Goal: Transaction & Acquisition: Purchase product/service

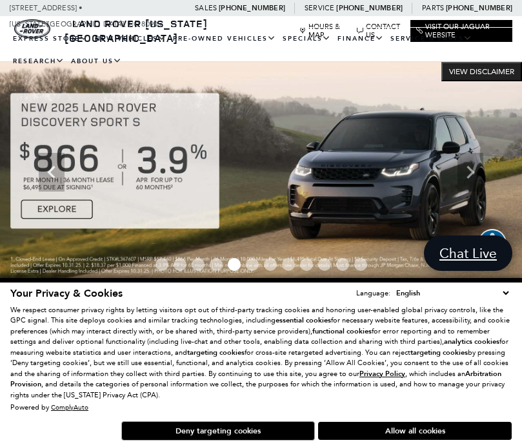
click at [0, 0] on link "View All Pre-Owned Vehicles" at bounding box center [0, 0] width 0 height 0
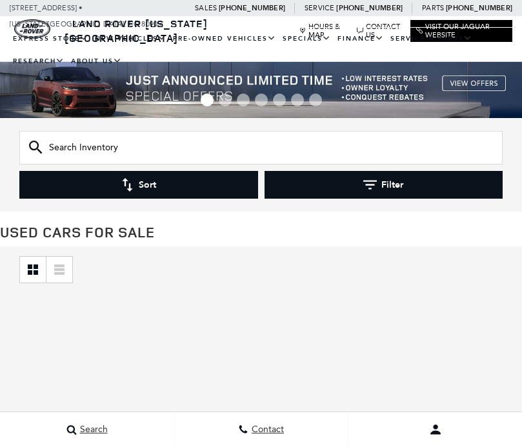
click at [57, 153] on input "text" at bounding box center [260, 148] width 483 height 34
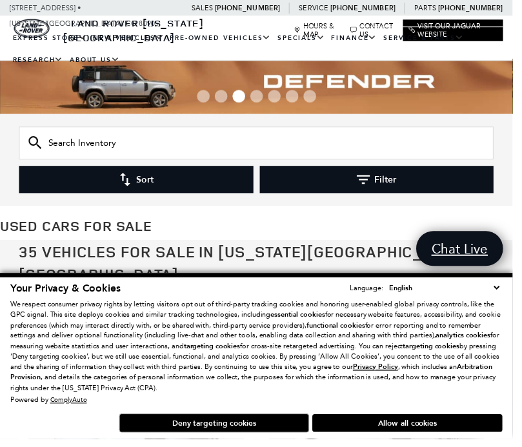
scroll to position [1, 0]
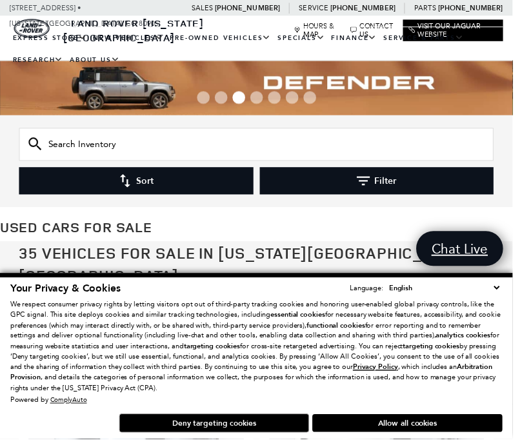
click at [49, 152] on input "text" at bounding box center [260, 147] width 483 height 34
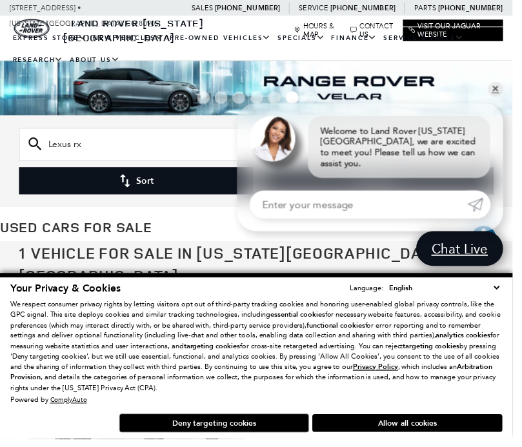
scroll to position [1, 0]
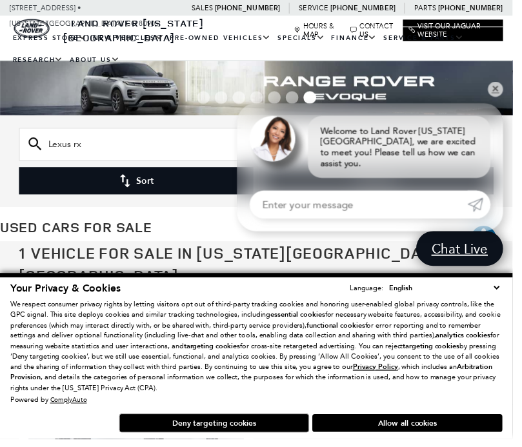
click at [103, 153] on input "Lexus rx" at bounding box center [260, 147] width 483 height 34
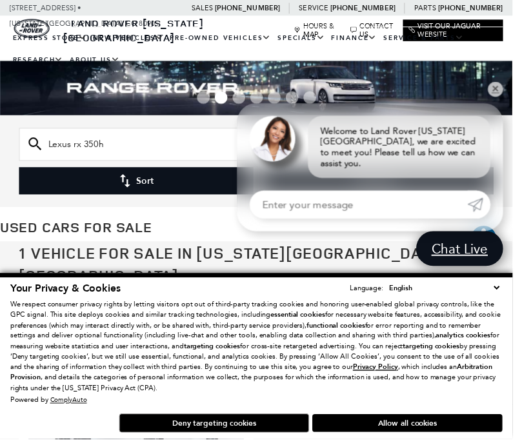
type input "Lexus rx 350h"
click at [177, 188] on button "Sort" at bounding box center [138, 184] width 239 height 28
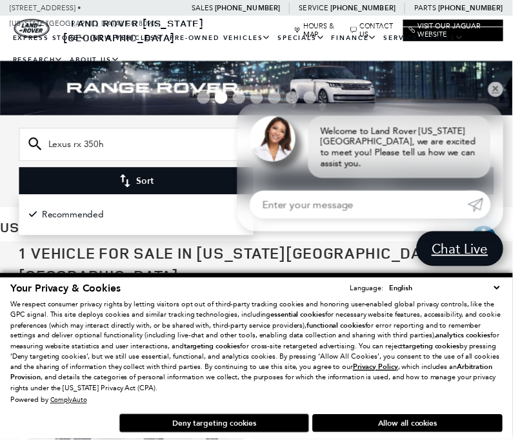
scroll to position [1, 0]
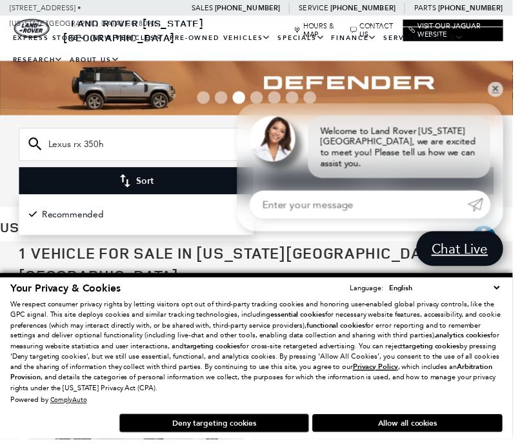
click at [181, 138] on input "Lexus rx 350h" at bounding box center [260, 147] width 483 height 34
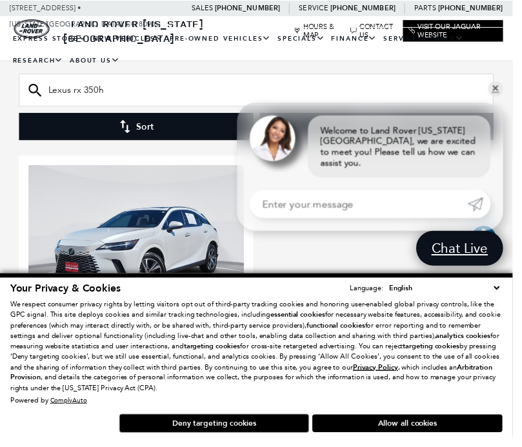
scroll to position [188, 0]
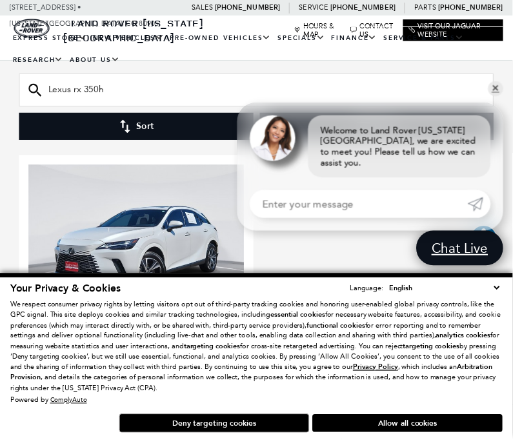
click at [235, 342] on div "Next slide" at bounding box center [232, 356] width 17 height 28
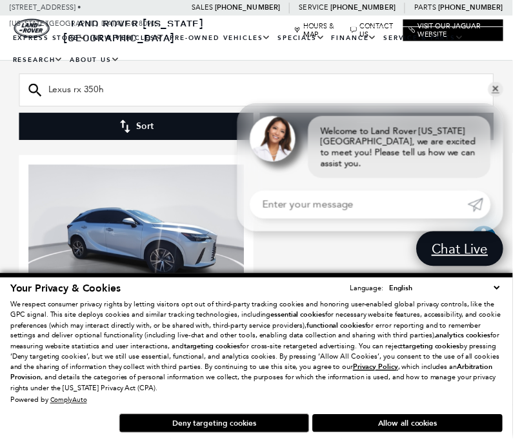
click at [228, 342] on div "Next slide" at bounding box center [232, 356] width 17 height 28
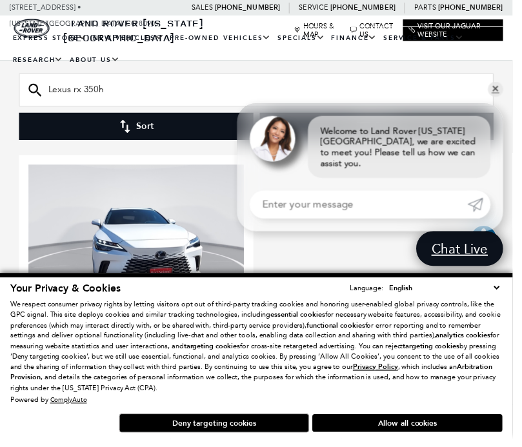
click at [224, 342] on div "Next slide" at bounding box center [232, 356] width 17 height 28
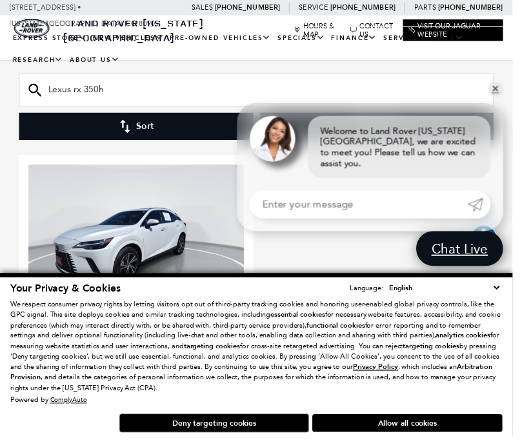
click at [224, 342] on div "Next slide" at bounding box center [232, 356] width 17 height 28
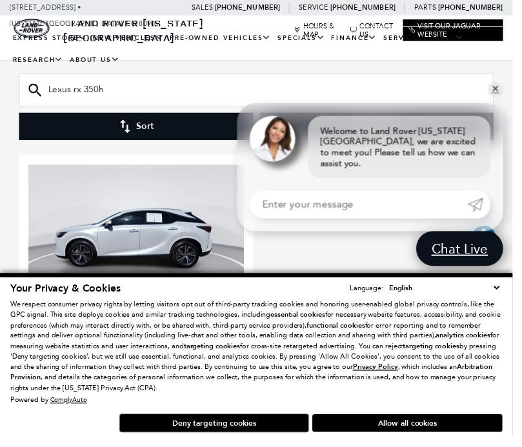
click at [224, 342] on div "Next slide" at bounding box center [232, 356] width 17 height 28
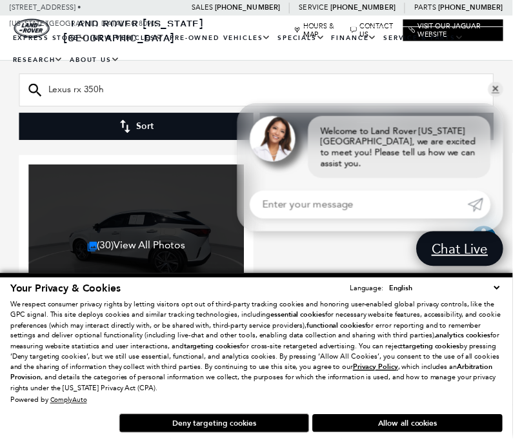
click at [224, 350] on div at bounding box center [138, 357] width 219 height 14
click at [108, 243] on link "(30) View All Photos" at bounding box center [139, 249] width 100 height 12
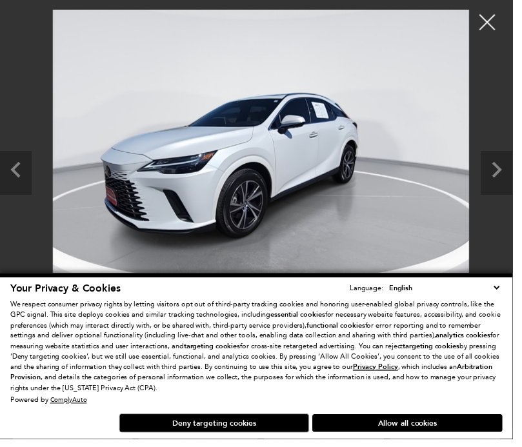
click at [520, 157] on div at bounding box center [261, 169] width 522 height 318
click at [512, 99] on link "✕" at bounding box center [503, 90] width 15 height 15
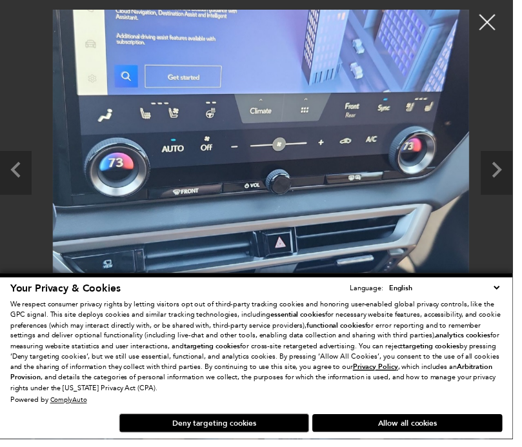
click at [521, 189] on icon "Next slide" at bounding box center [505, 170] width 32 height 35
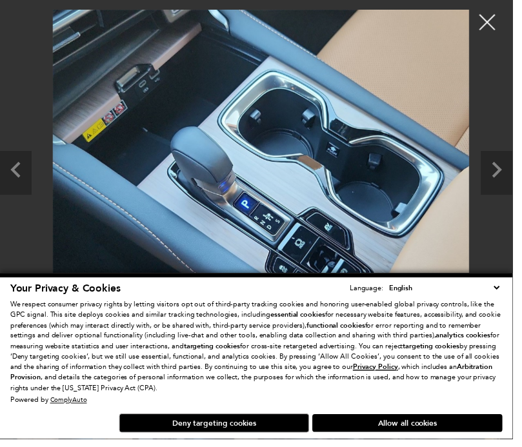
click at [516, 189] on icon "Next slide" at bounding box center [505, 170] width 32 height 35
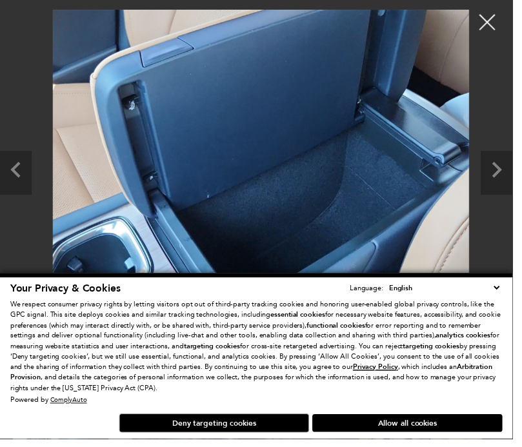
click at [521, 189] on icon "Next slide" at bounding box center [505, 170] width 32 height 35
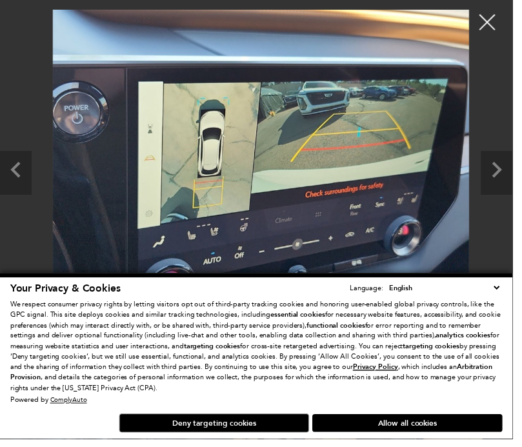
click at [518, 189] on icon "Next slide" at bounding box center [505, 170] width 32 height 35
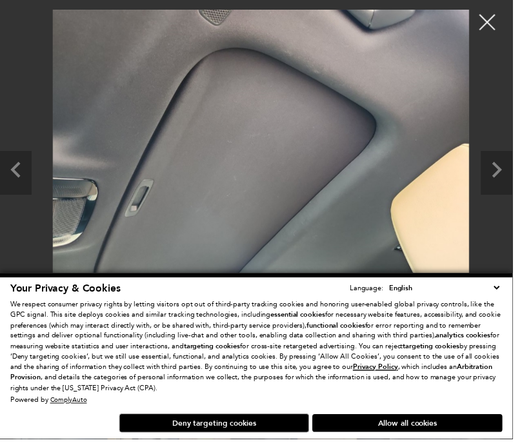
click at [520, 189] on icon "Next slide" at bounding box center [505, 170] width 32 height 35
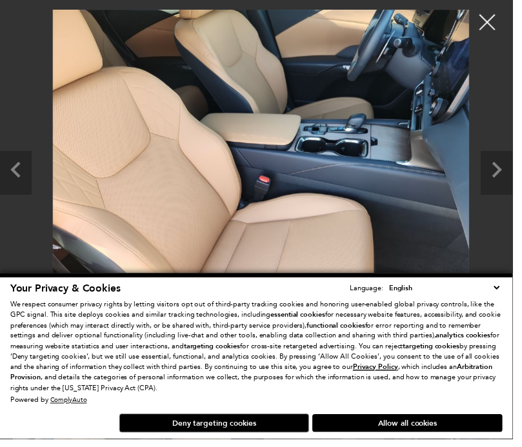
click at [521, 189] on icon "Next slide" at bounding box center [505, 170] width 32 height 35
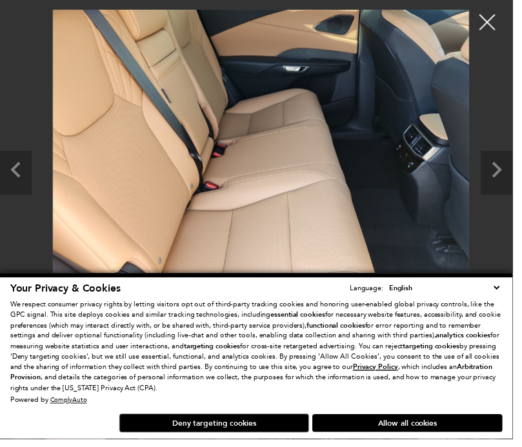
click at [521, 189] on icon "Next slide" at bounding box center [505, 170] width 32 height 35
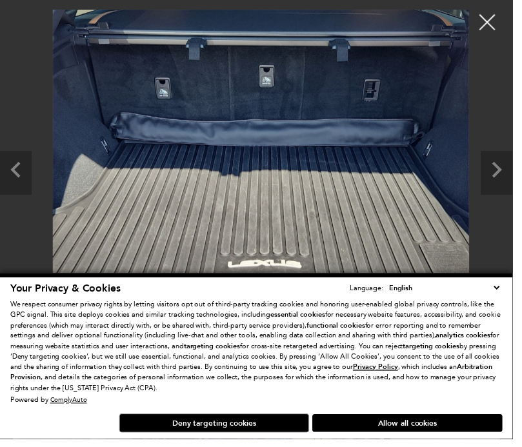
click at [518, 189] on icon "Next slide" at bounding box center [505, 170] width 32 height 35
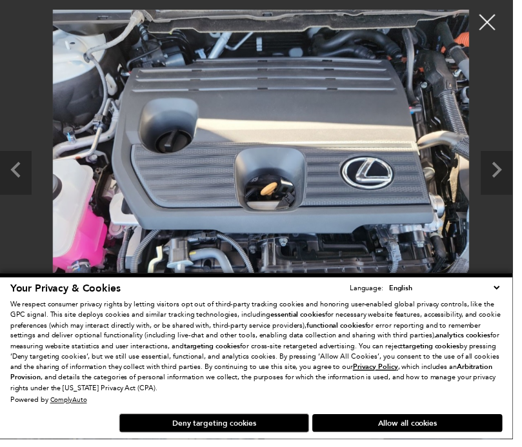
click at [521, 189] on icon "Next slide" at bounding box center [505, 170] width 32 height 35
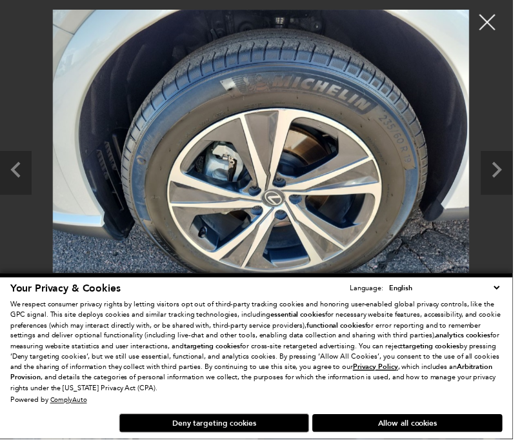
click at [521, 189] on icon "Next slide" at bounding box center [505, 170] width 32 height 35
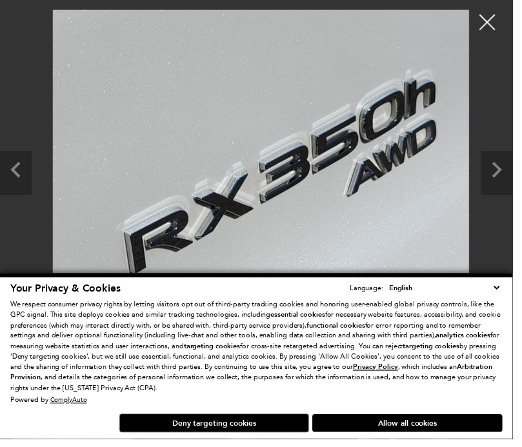
click at [521, 189] on icon "Next slide" at bounding box center [505, 170] width 32 height 35
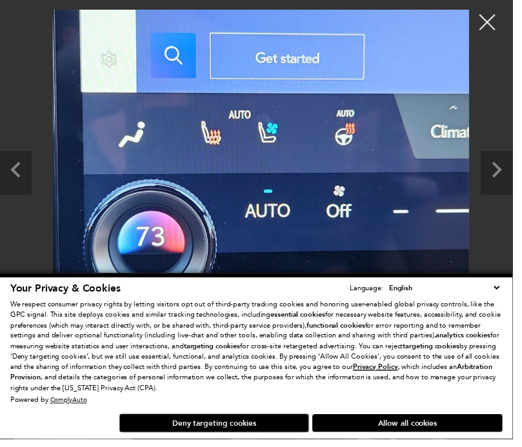
click at [521, 189] on icon "Next slide" at bounding box center [505, 170] width 32 height 35
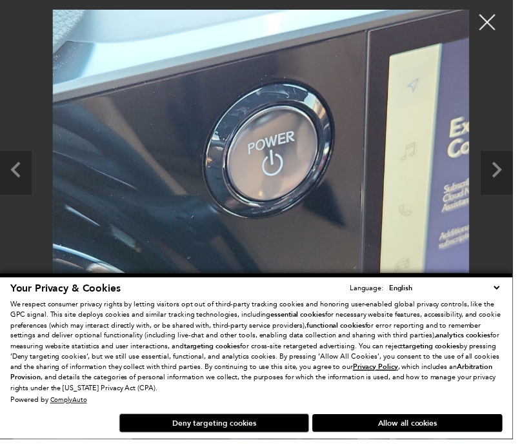
click at [521, 189] on icon "Next slide" at bounding box center [505, 170] width 32 height 35
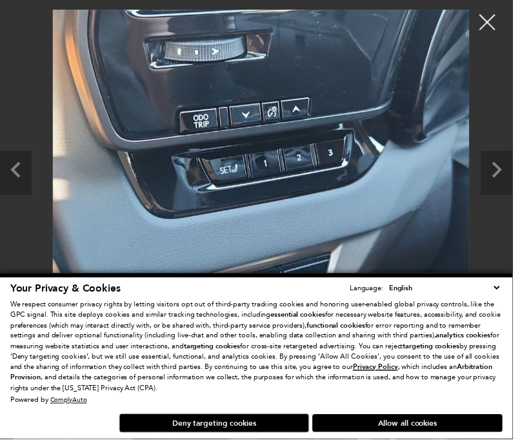
click at [521, 189] on icon "Next slide" at bounding box center [505, 170] width 32 height 35
click at [513, 189] on icon "Next slide" at bounding box center [505, 170] width 32 height 35
click at [516, 189] on icon "Next slide" at bounding box center [505, 170] width 32 height 35
click at [512, 26] on div at bounding box center [496, 22] width 32 height 32
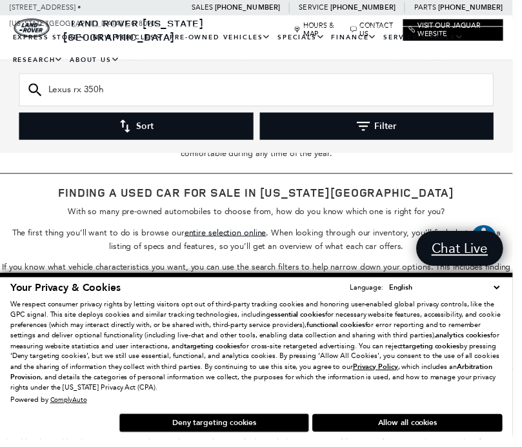
scroll to position [1937, 0]
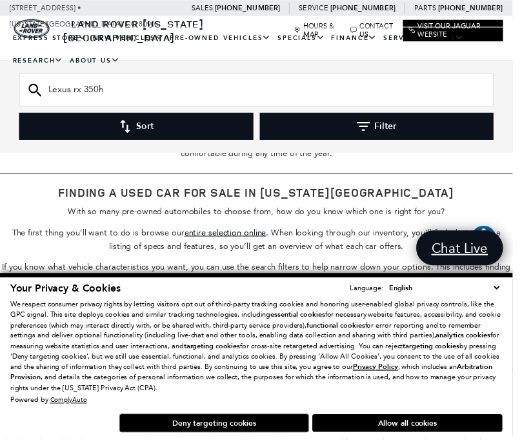
click at [204, 440] on button "Deny targeting cookies" at bounding box center [217, 430] width 193 height 19
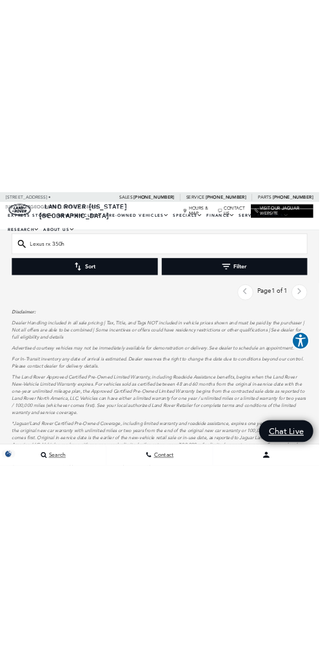
scroll to position [859, 0]
